Goal: Navigation & Orientation: Find specific page/section

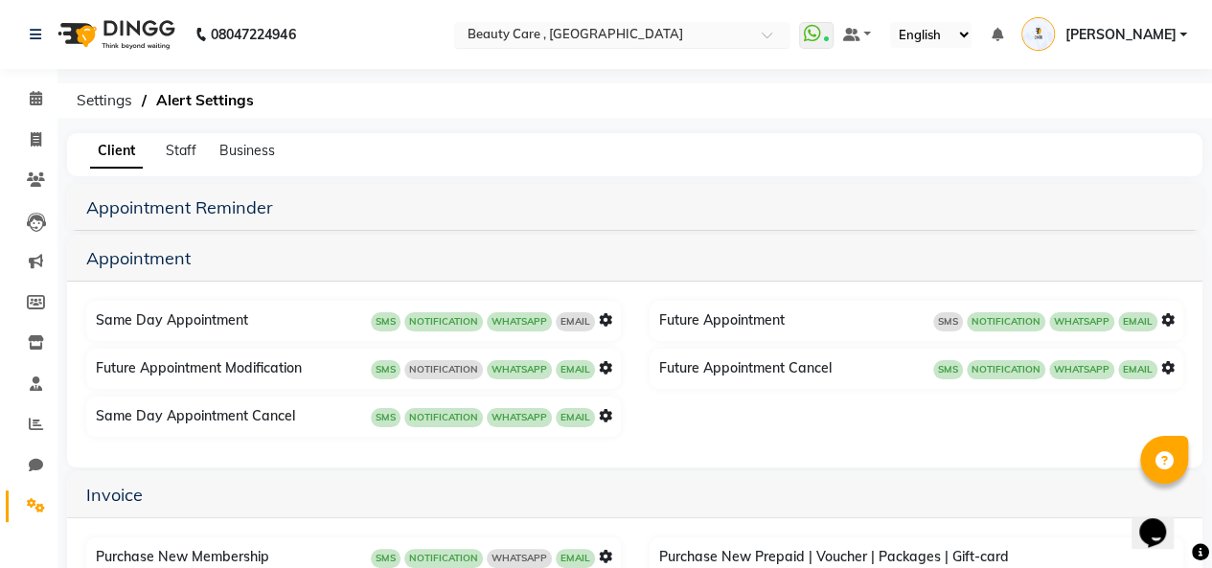
click at [786, 33] on span at bounding box center [774, 40] width 24 height 19
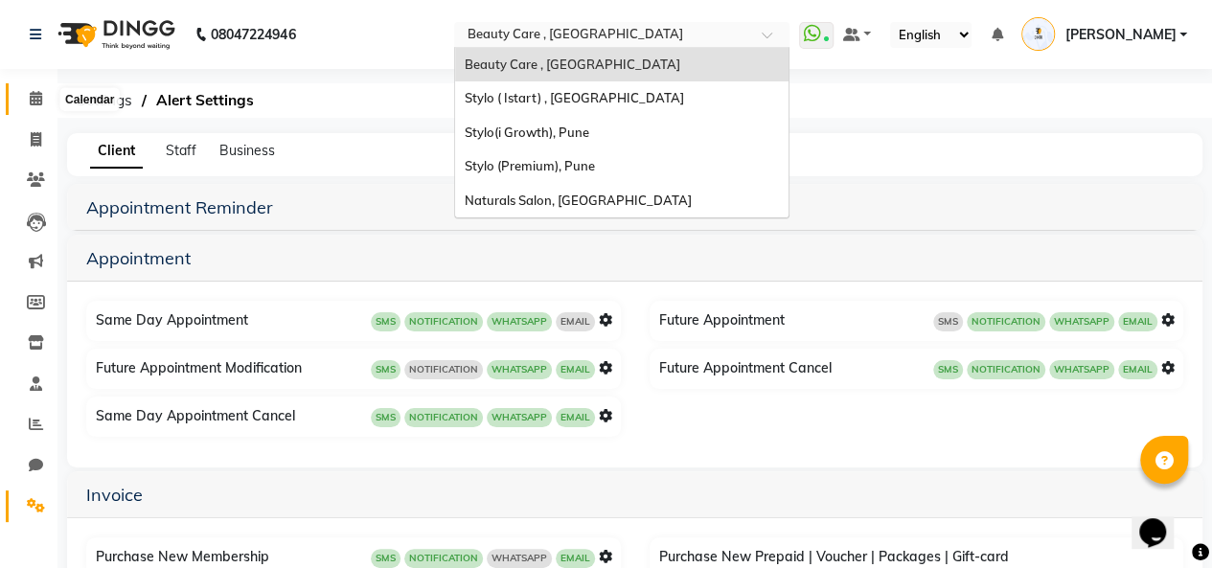
click at [33, 108] on span at bounding box center [36, 99] width 34 height 22
click at [36, 146] on icon at bounding box center [36, 139] width 11 height 14
select select "service"
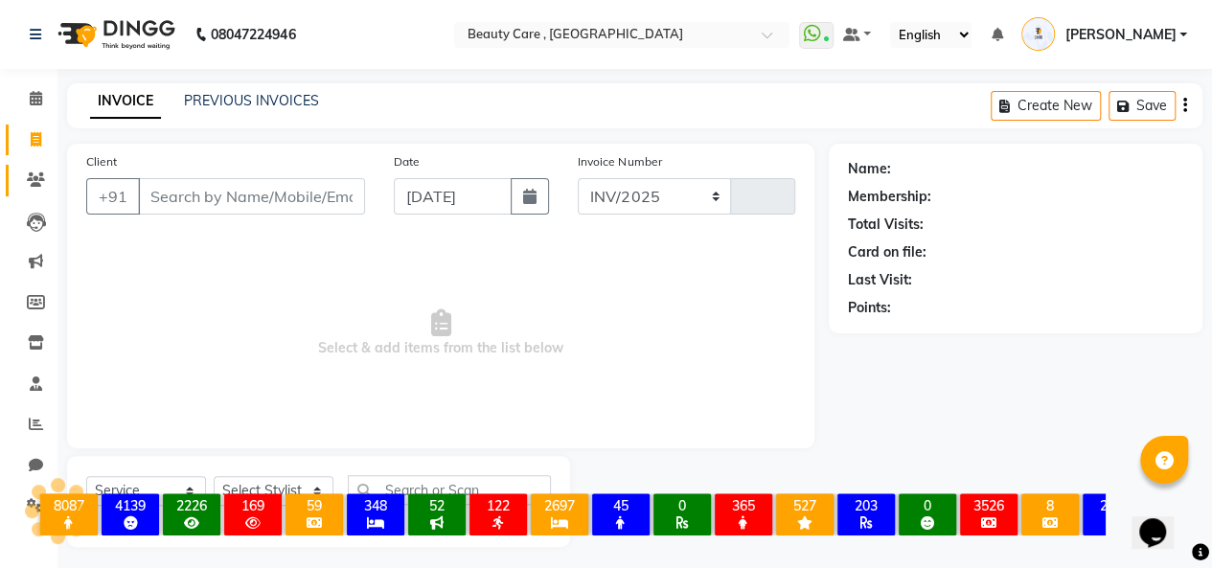
select select "5646"
type input "3058"
click at [34, 179] on icon at bounding box center [36, 179] width 18 height 14
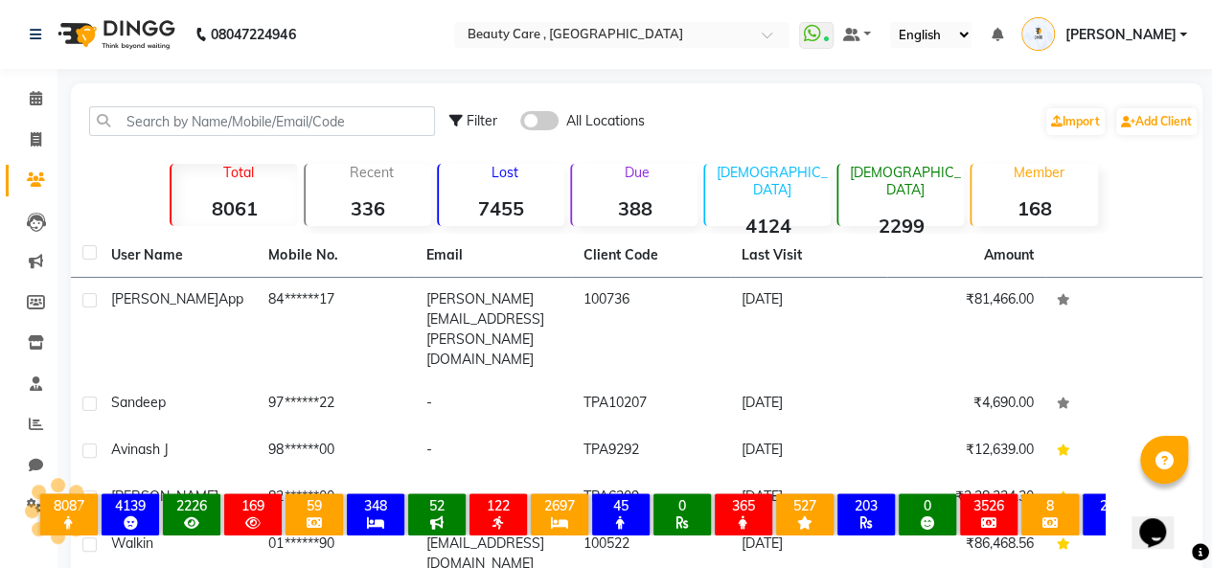
click at [36, 114] on li "Calendar" at bounding box center [28, 99] width 57 height 41
click at [36, 105] on icon at bounding box center [36, 98] width 12 height 14
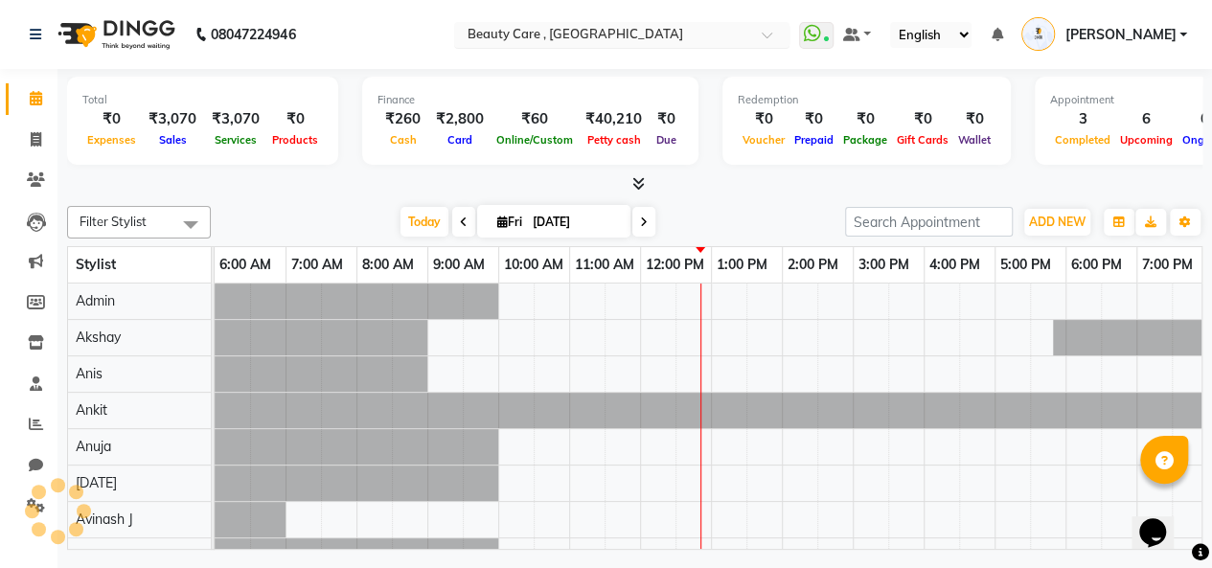
click at [640, 34] on input "text" at bounding box center [603, 36] width 278 height 19
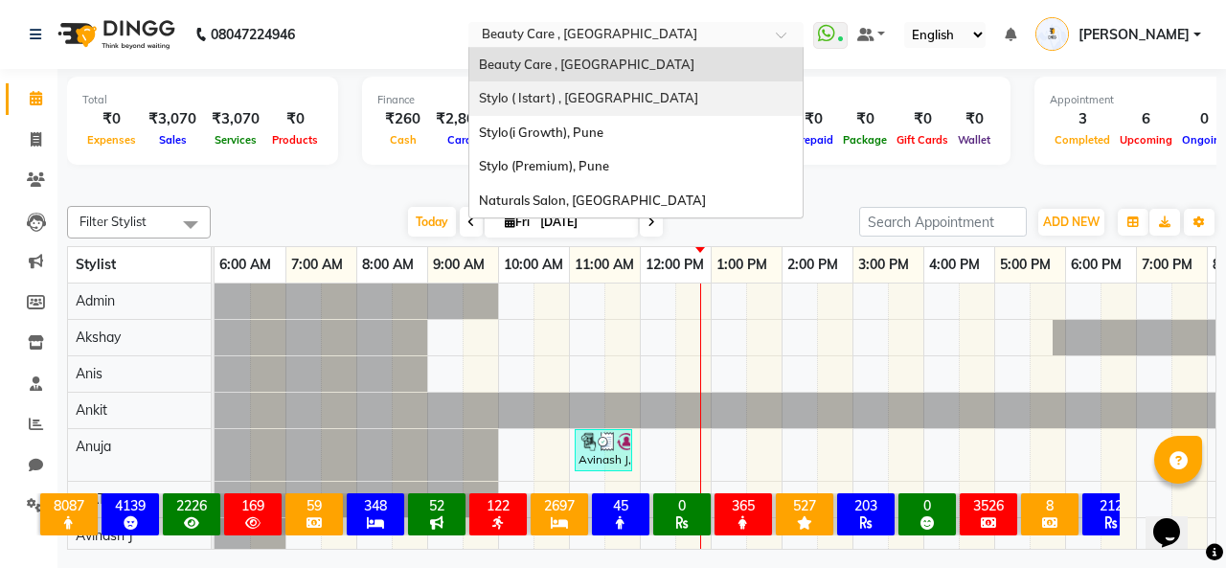
click at [592, 90] on span "Stylo ( Istart) , Pune" at bounding box center [588, 97] width 219 height 15
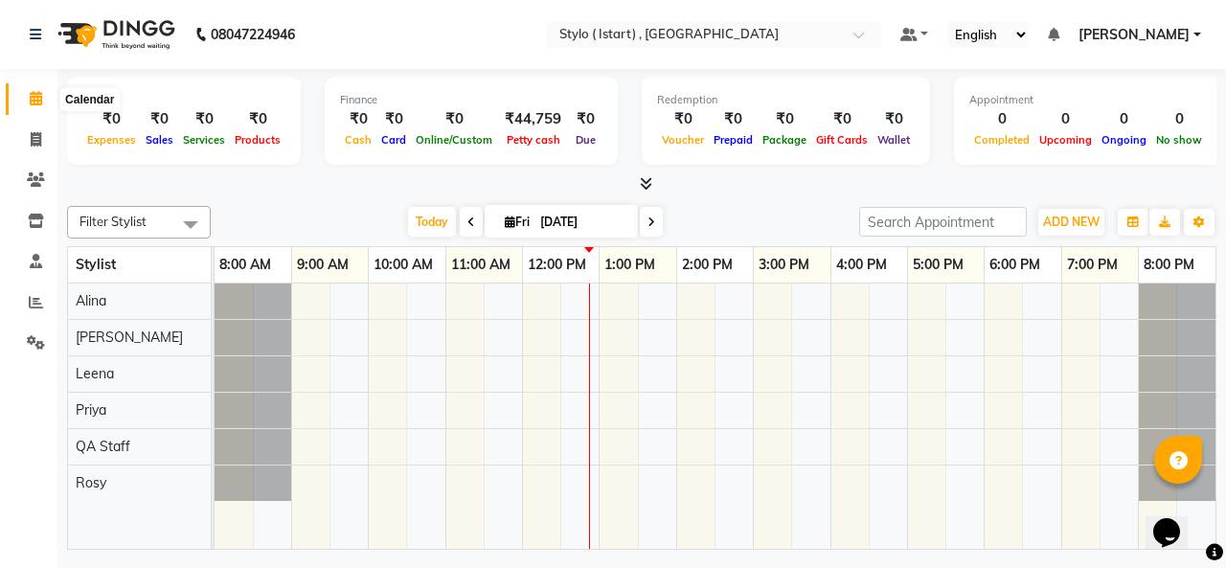
click at [39, 101] on icon at bounding box center [36, 98] width 12 height 14
click at [889, 17] on nav "08047224946 Select Location × Stylo ( Istart) , Pune Default Panel My Panel Eng…" at bounding box center [613, 34] width 1226 height 69
click at [881, 27] on div at bounding box center [713, 36] width 335 height 19
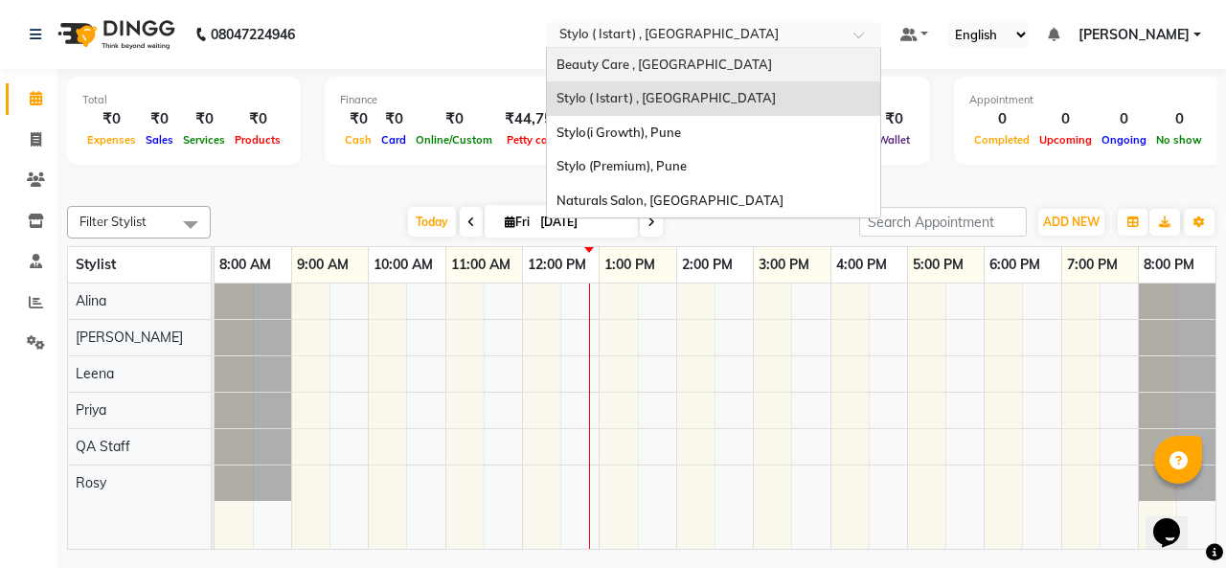
click at [683, 70] on span "Beauty Care , [GEOGRAPHIC_DATA]" at bounding box center [665, 64] width 216 height 15
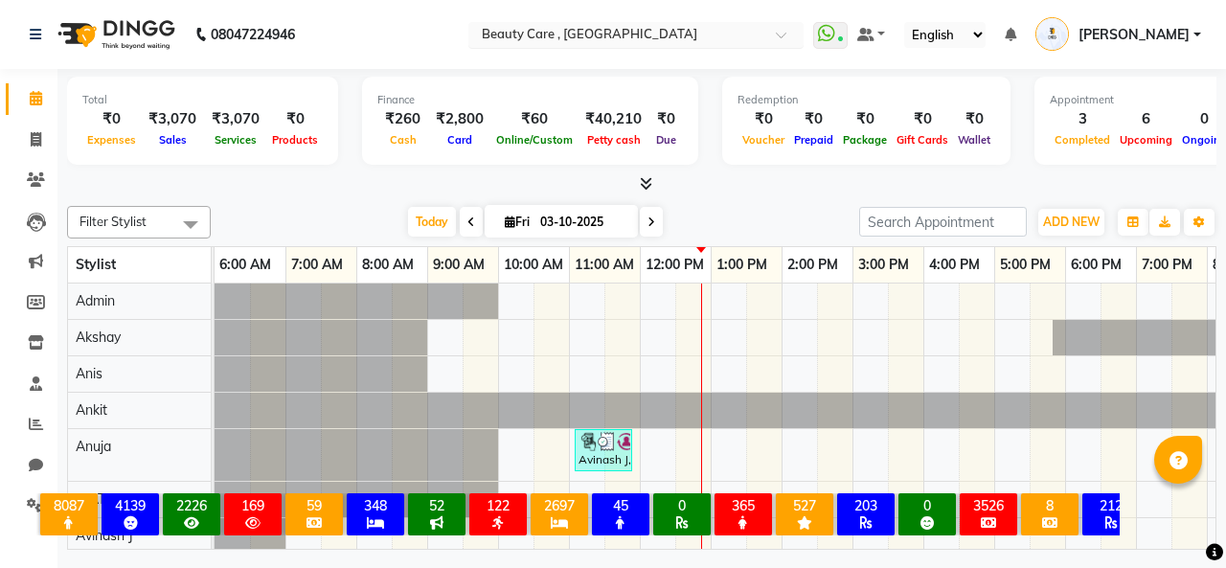
click at [650, 32] on input "text" at bounding box center [617, 36] width 278 height 19
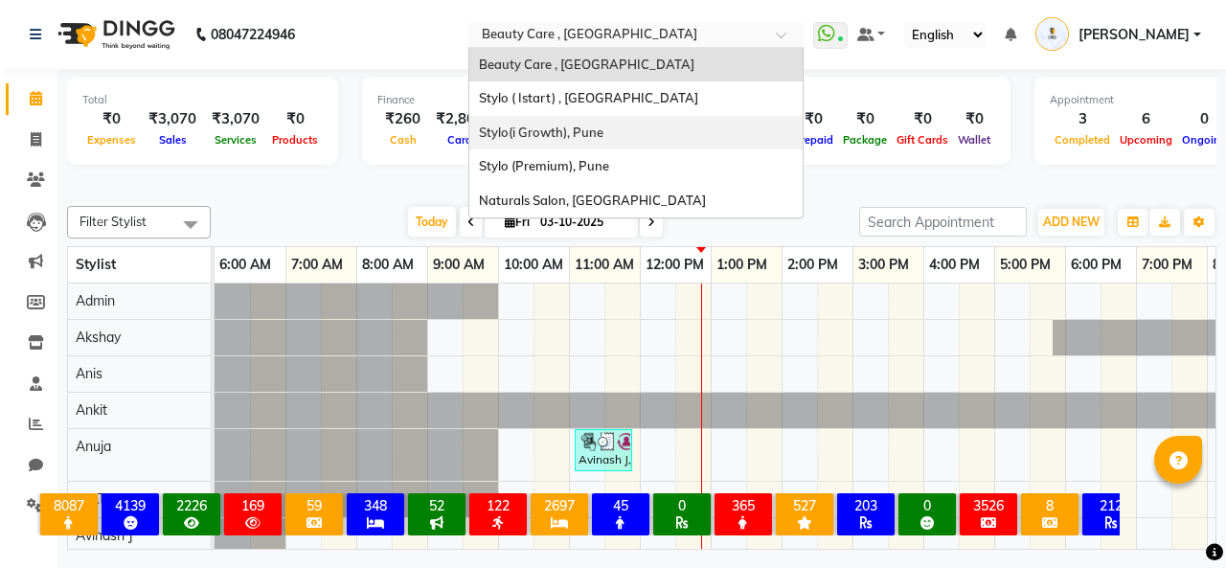
click at [594, 122] on div "Stylo(i Growth), Pune" at bounding box center [635, 133] width 333 height 34
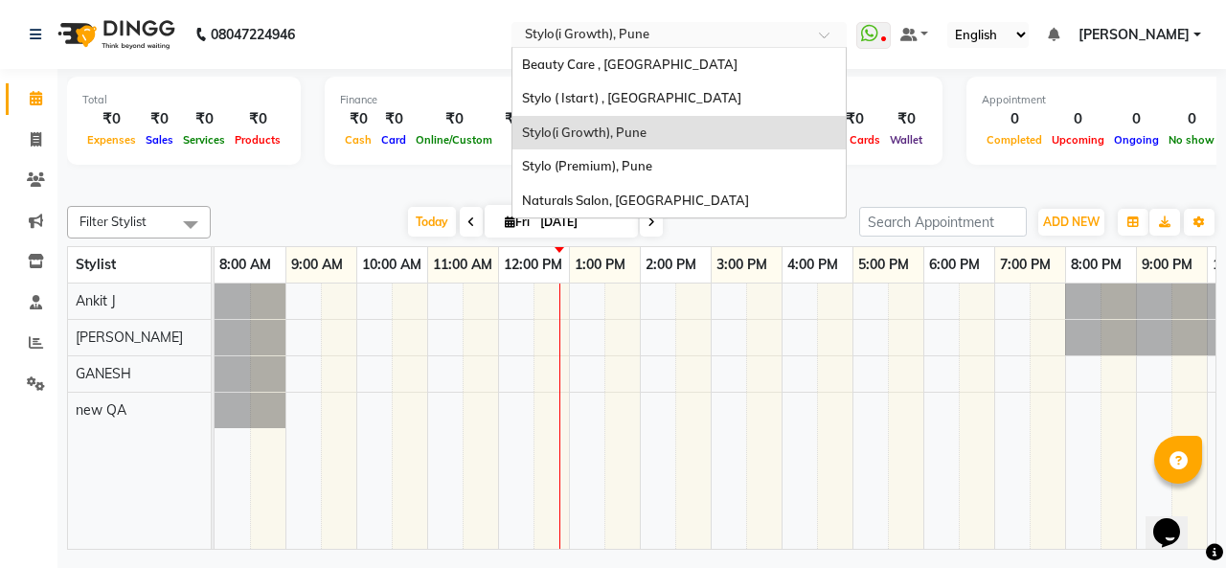
click at [775, 30] on input "text" at bounding box center [660, 36] width 278 height 19
click at [712, 62] on span "Beauty Care , [GEOGRAPHIC_DATA]" at bounding box center [630, 64] width 216 height 15
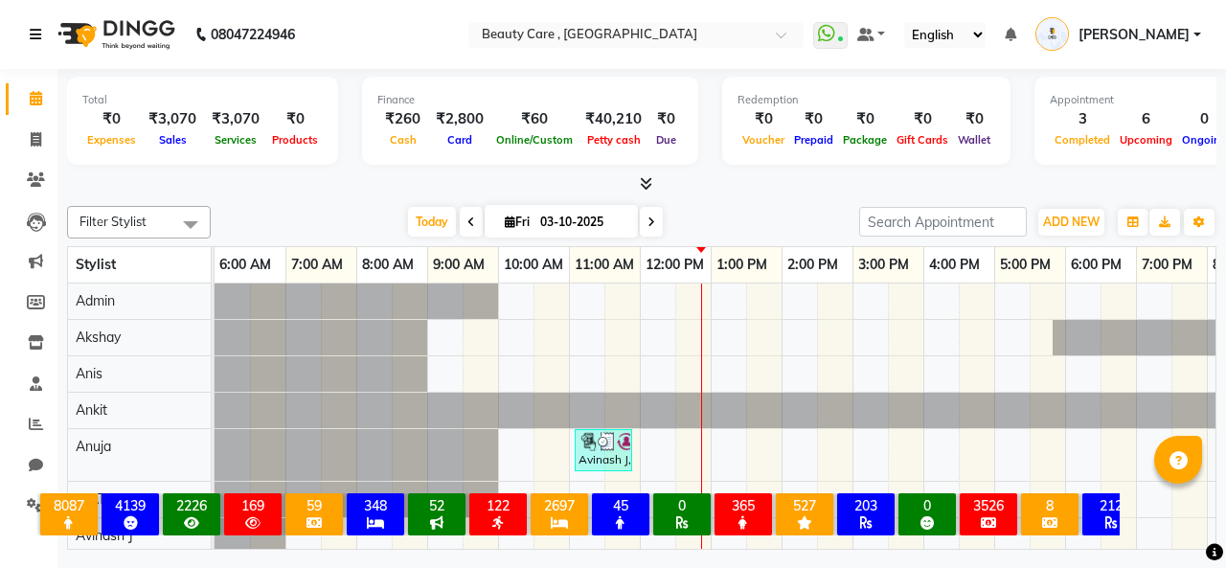
click at [42, 35] on link at bounding box center [39, 35] width 19 height 54
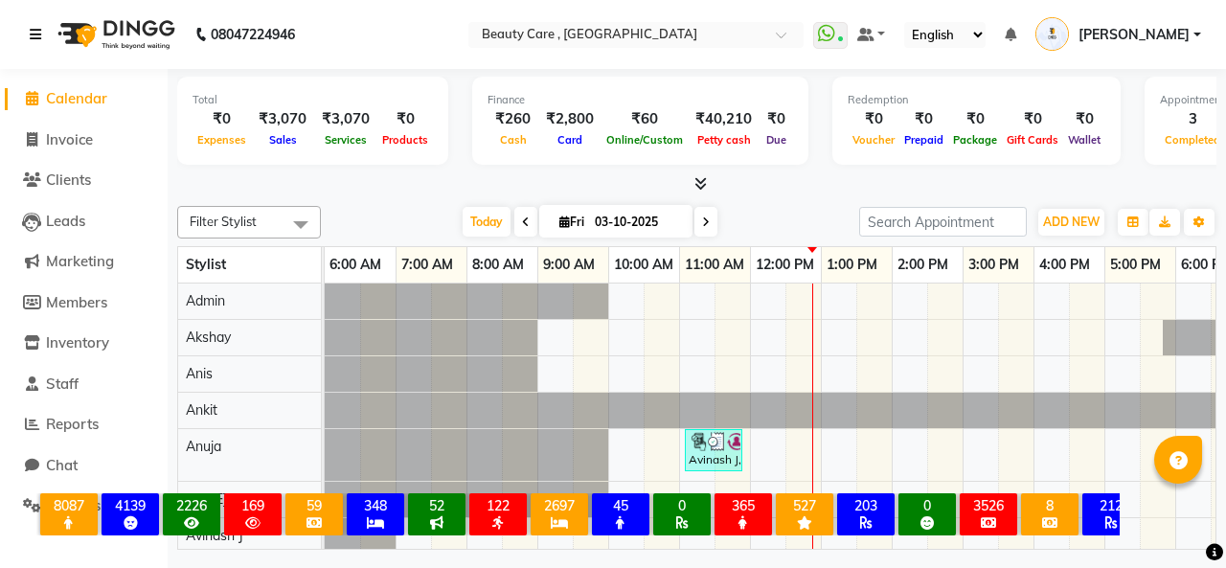
click at [38, 34] on icon at bounding box center [35, 34] width 11 height 13
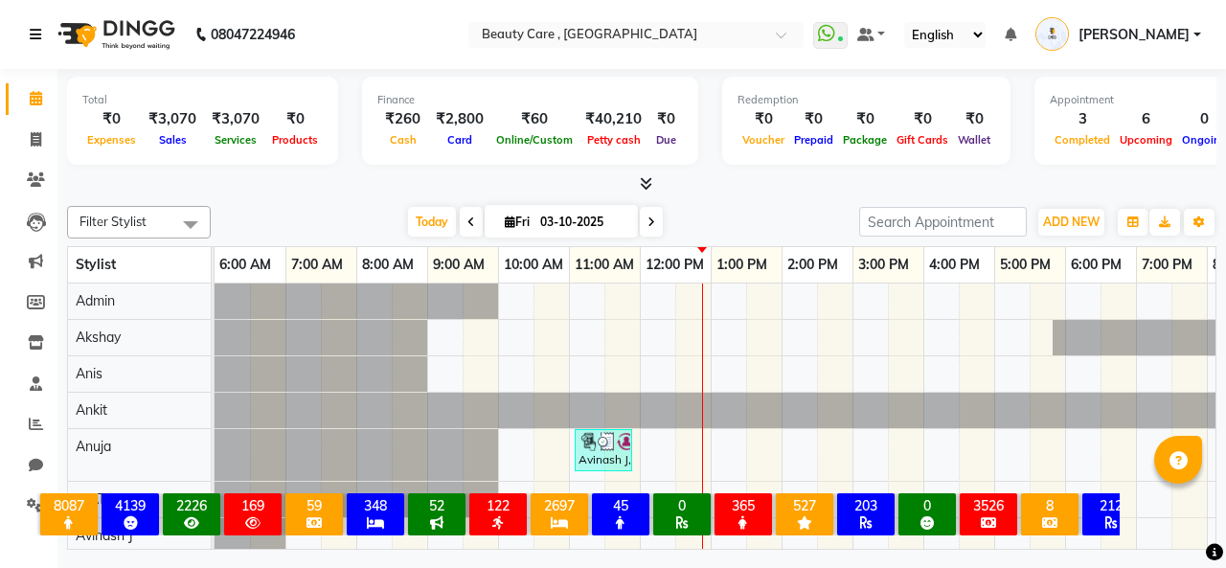
click at [38, 34] on icon at bounding box center [35, 34] width 11 height 13
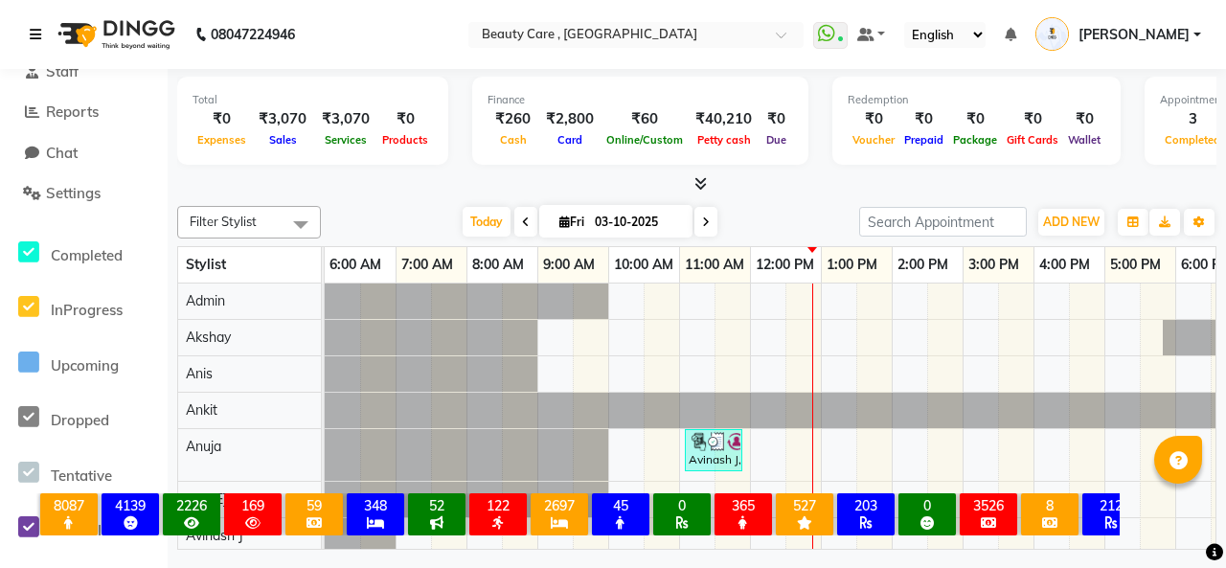
scroll to position [504, 0]
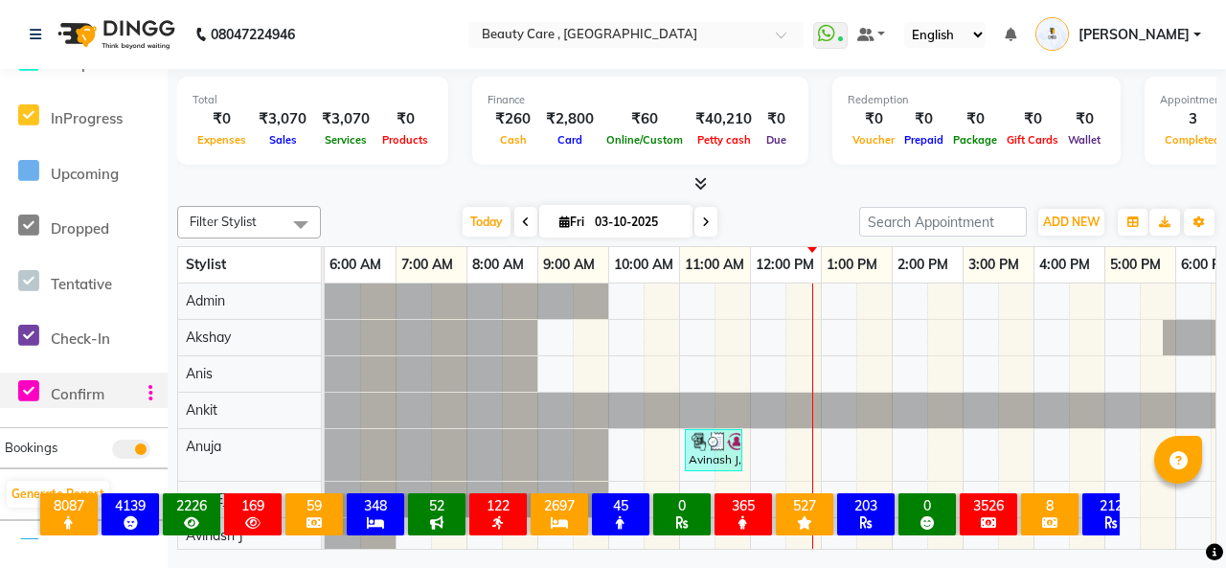
click at [26, 392] on icon at bounding box center [28, 391] width 21 height 24
click at [32, 388] on icon at bounding box center [28, 391] width 21 height 24
click at [29, 168] on icon at bounding box center [28, 171] width 21 height 24
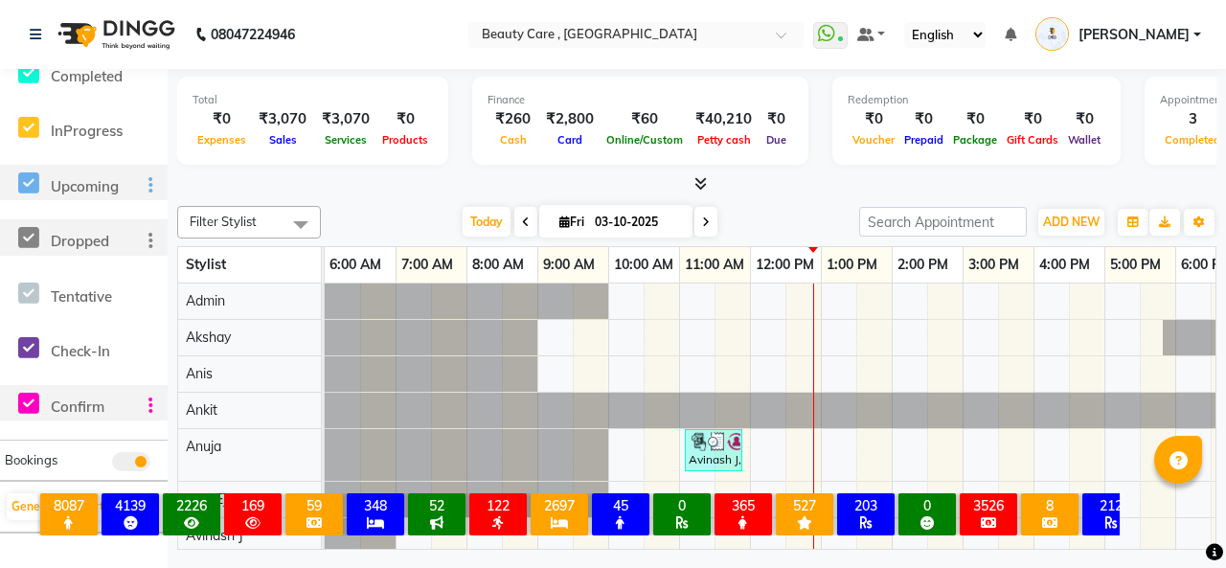
scroll to position [600, 0]
